Goal: Information Seeking & Learning: Learn about a topic

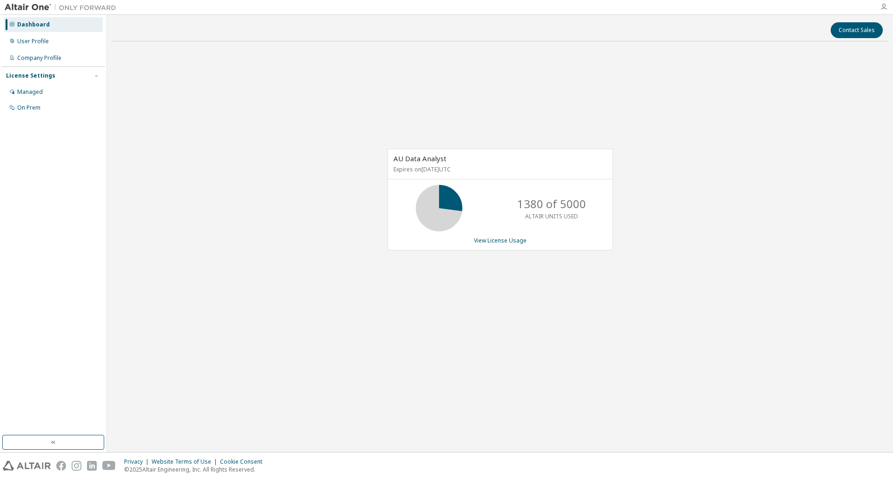
click at [883, 9] on icon "button" at bounding box center [883, 6] width 7 height 7
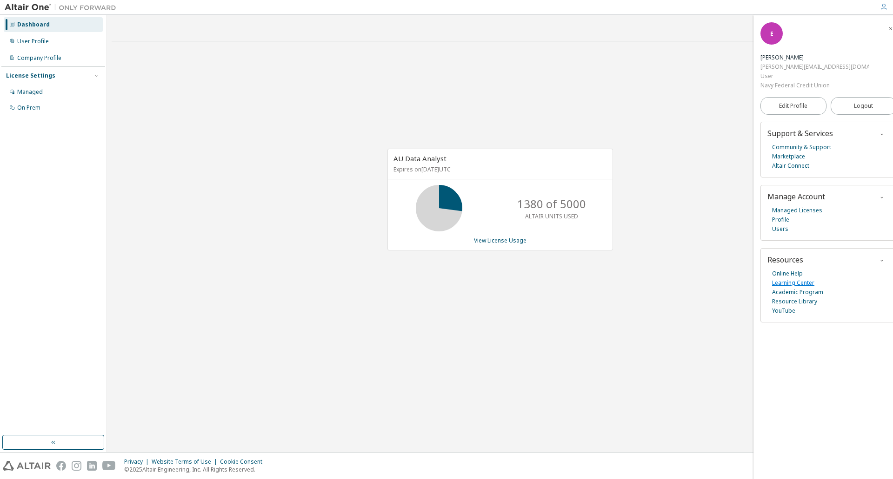
click at [788, 279] on link "Learning Center" at bounding box center [793, 283] width 42 height 9
